Goal: Task Accomplishment & Management: Manage account settings

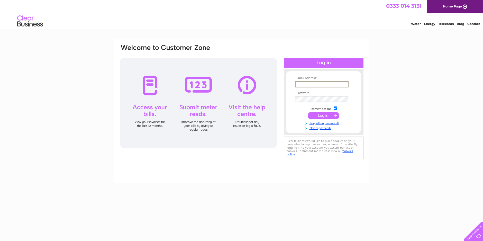
click at [311, 85] on input "text" at bounding box center [321, 84] width 53 height 6
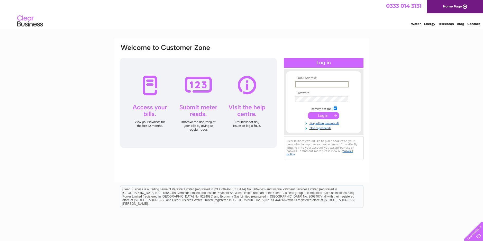
type input "[DOMAIN_NAME][EMAIL_ADDRESS][DOMAIN_NAME]"
click at [317, 117] on input "submit" at bounding box center [324, 114] width 32 height 7
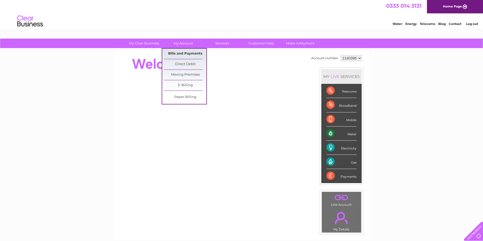
click at [185, 51] on link "Bills and Payments" at bounding box center [185, 54] width 42 height 10
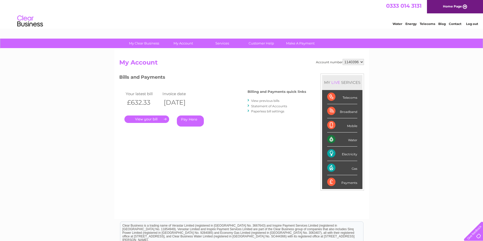
click at [147, 119] on link "." at bounding box center [146, 118] width 45 height 7
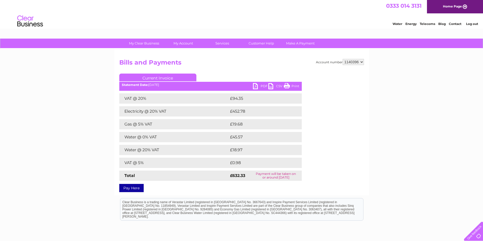
click at [256, 85] on link "PDF" at bounding box center [260, 86] width 15 height 7
